Goal: Task Accomplishment & Management: Manage account settings

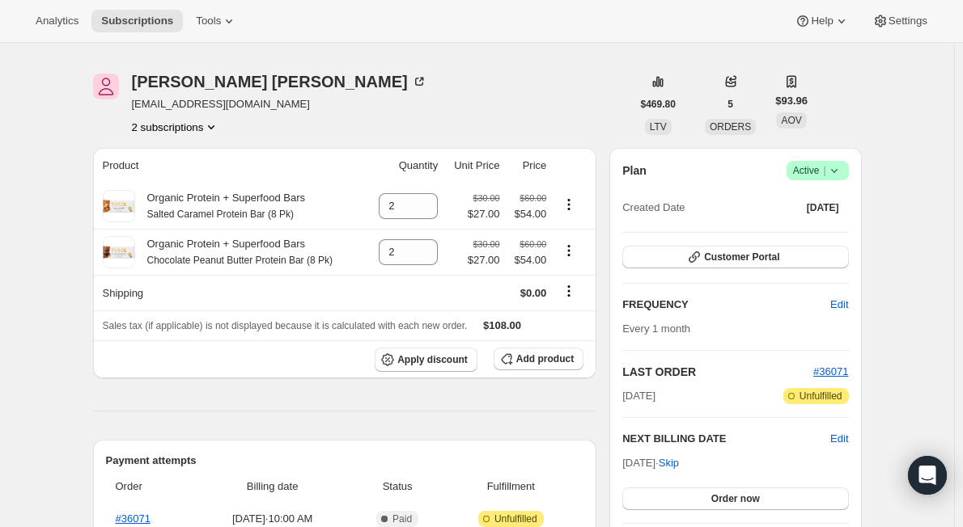
scroll to position [81, 0]
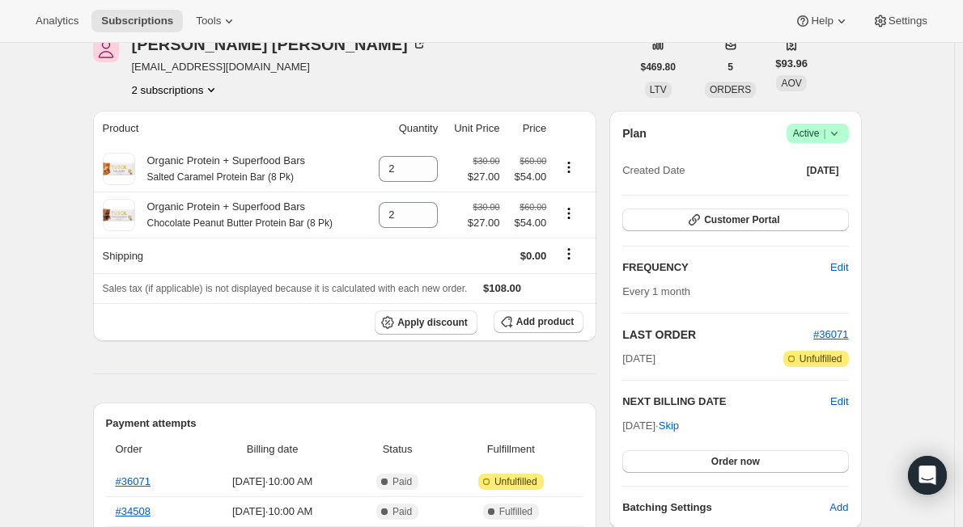
click at [848, 130] on span "Success Active |" at bounding box center [817, 133] width 62 height 19
click at [817, 193] on span "Cancel subscription" at bounding box center [822, 193] width 91 height 12
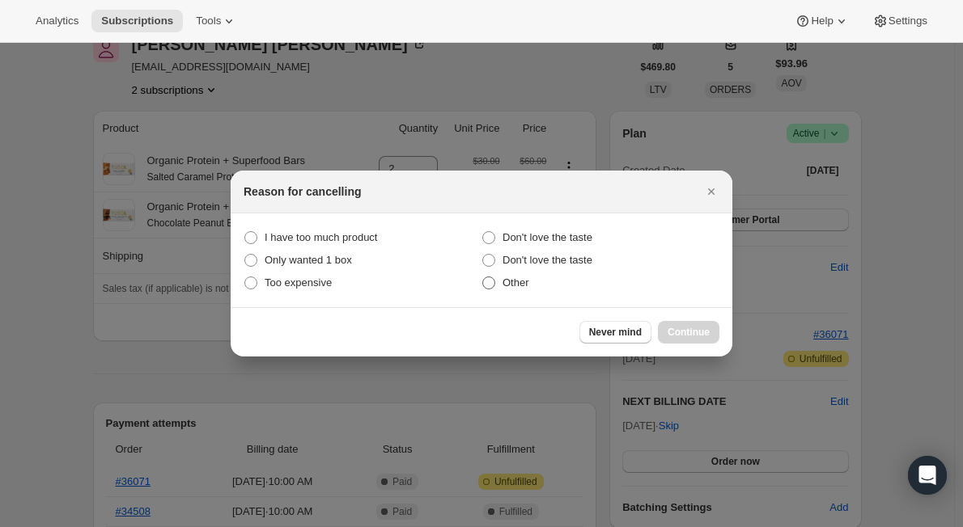
click at [493, 281] on span ":rbi:" at bounding box center [488, 283] width 13 height 13
click at [483, 277] on input "Other" at bounding box center [482, 277] width 1 height 1
radio input "true"
click at [687, 328] on span "Continue" at bounding box center [688, 332] width 42 height 13
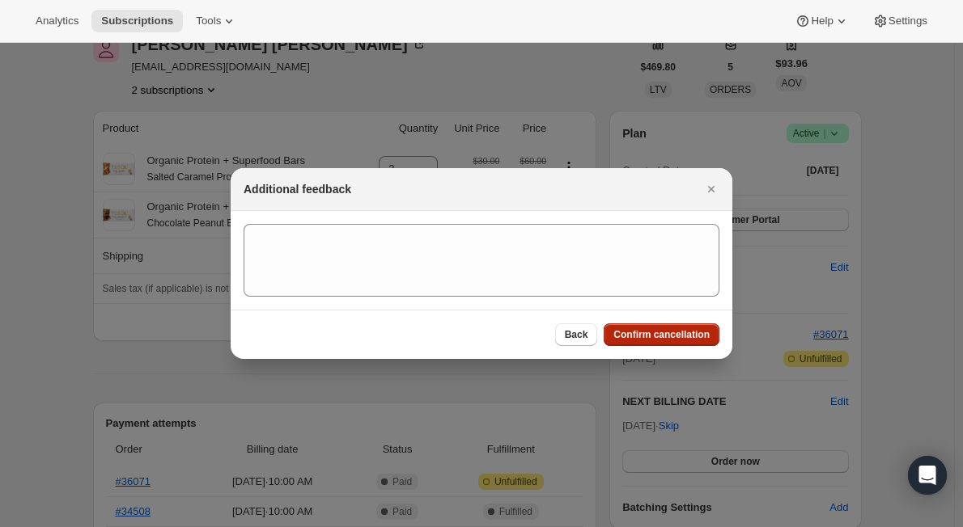
click at [648, 333] on span "Confirm cancellation" at bounding box center [661, 334] width 96 height 13
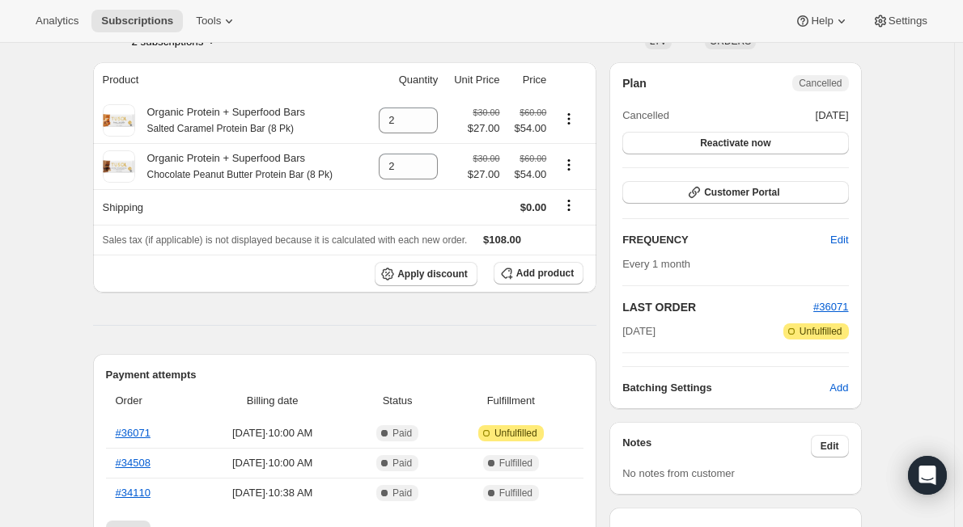
scroll to position [285, 0]
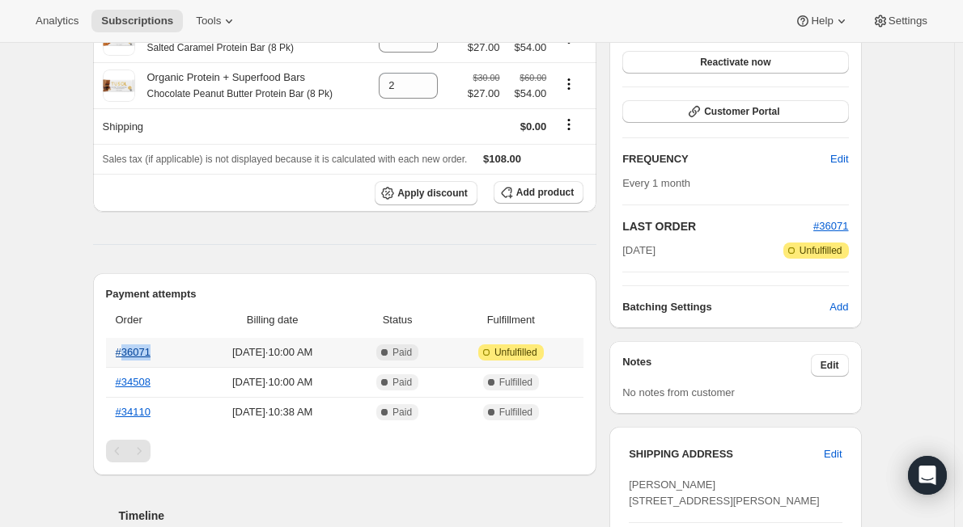
drag, startPoint x: 173, startPoint y: 350, endPoint x: 124, endPoint y: 353, distance: 49.4
click at [124, 353] on th "#36071" at bounding box center [149, 352] width 87 height 29
copy link "36071"
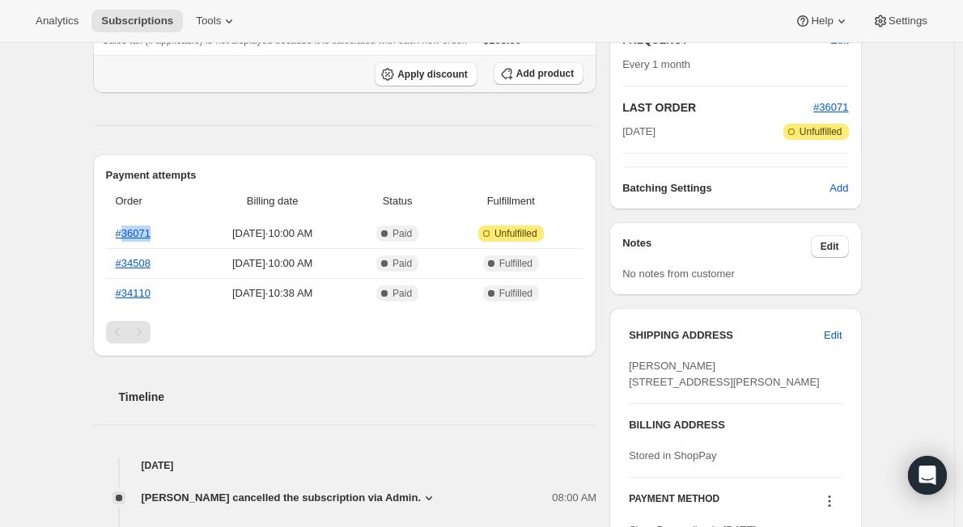
scroll to position [404, 0]
click at [138, 232] on link "#36071" at bounding box center [133, 232] width 35 height 12
